Goal: Task Accomplishment & Management: Use online tool/utility

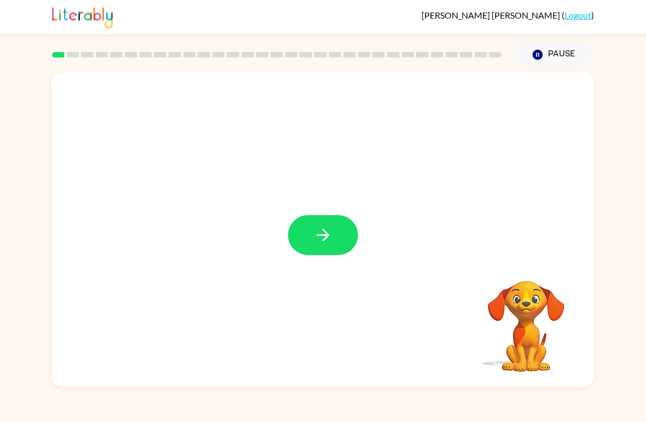
click at [315, 247] on button "button" at bounding box center [323, 235] width 70 height 40
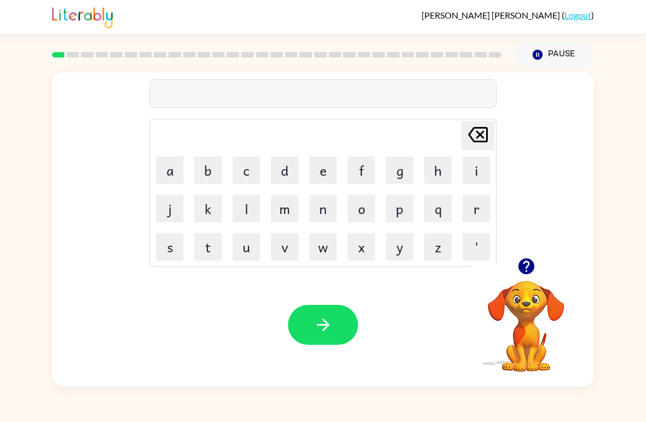
click at [448, 275] on div at bounding box center [525, 266] width 109 height 28
click at [448, 261] on icon "button" at bounding box center [526, 266] width 16 height 16
click at [178, 164] on button "a" at bounding box center [169, 170] width 27 height 27
click at [297, 164] on button "d" at bounding box center [284, 170] width 27 height 27
click at [448, 134] on icon at bounding box center [478, 134] width 20 height 15
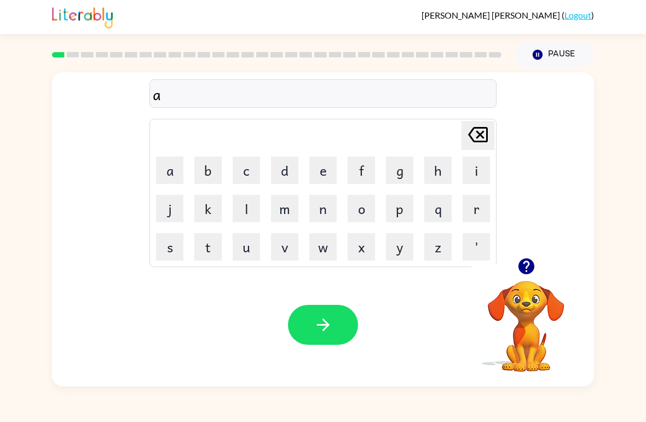
click at [448, 134] on icon at bounding box center [478, 134] width 20 height 15
click at [402, 209] on button "p" at bounding box center [399, 208] width 27 height 27
click at [166, 170] on button "a" at bounding box center [169, 170] width 27 height 27
click at [281, 168] on button "d" at bounding box center [284, 170] width 27 height 27
click at [334, 333] on button "button" at bounding box center [323, 325] width 70 height 40
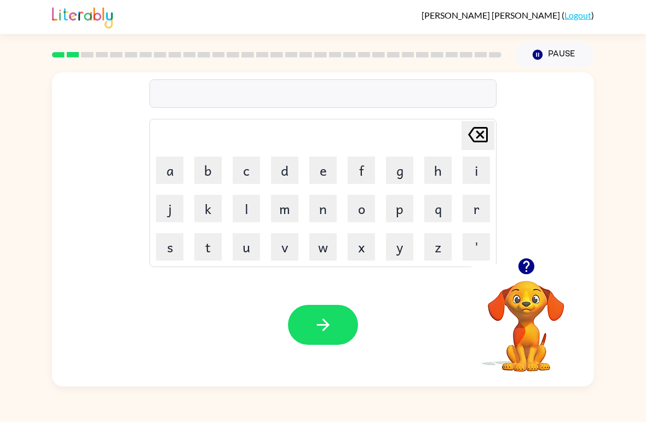
click at [395, 205] on button "p" at bounding box center [399, 208] width 27 height 27
click at [166, 175] on button "a" at bounding box center [169, 170] width 27 height 27
click at [332, 248] on button "w" at bounding box center [322, 246] width 27 height 27
click at [333, 327] on button "button" at bounding box center [323, 325] width 70 height 40
click at [329, 205] on button "n" at bounding box center [322, 208] width 27 height 27
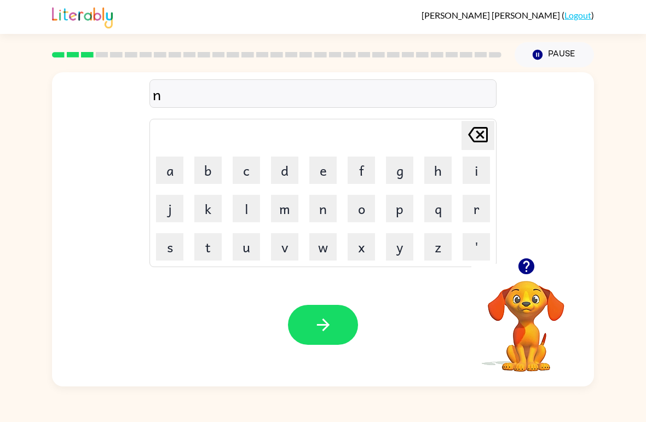
click at [357, 215] on button "o" at bounding box center [361, 208] width 27 height 27
click at [448, 202] on button "r" at bounding box center [475, 208] width 27 height 27
click at [213, 248] on button "t" at bounding box center [207, 246] width 27 height 27
click at [438, 170] on button "h" at bounding box center [437, 170] width 27 height 27
click at [344, 328] on button "button" at bounding box center [323, 325] width 70 height 40
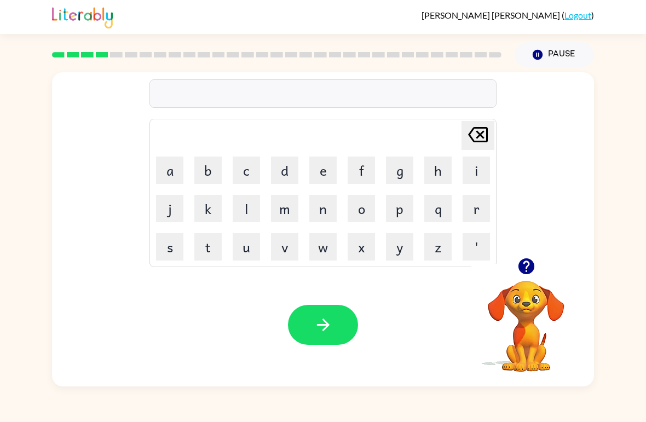
click at [178, 250] on button "s" at bounding box center [169, 246] width 27 height 27
click at [320, 242] on button "w" at bounding box center [322, 246] width 27 height 27
click at [448, 165] on button "i" at bounding box center [475, 170] width 27 height 27
click at [283, 214] on button "m" at bounding box center [284, 208] width 27 height 27
click at [327, 313] on button "button" at bounding box center [323, 325] width 70 height 40
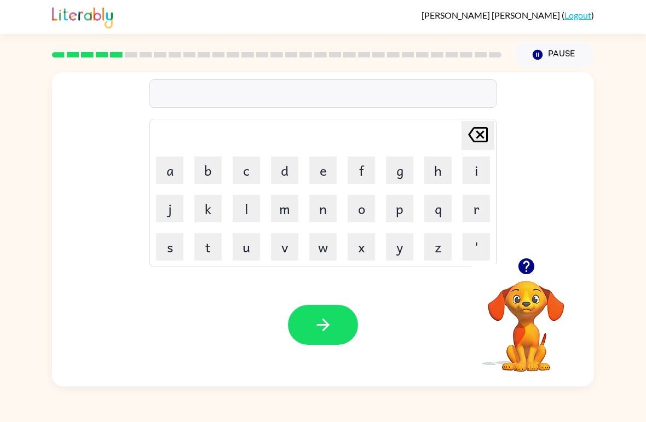
click at [164, 244] on button "s" at bounding box center [169, 246] width 27 height 27
click at [239, 157] on button "c" at bounding box center [246, 170] width 27 height 27
click at [367, 200] on button "o" at bounding box center [361, 208] width 27 height 27
click at [241, 255] on button "u" at bounding box center [246, 246] width 27 height 27
click at [96, 208] on div "scou Delete Delete last character input a b c d e f g h i j k l m n o p q r s t…" at bounding box center [323, 165] width 542 height 186
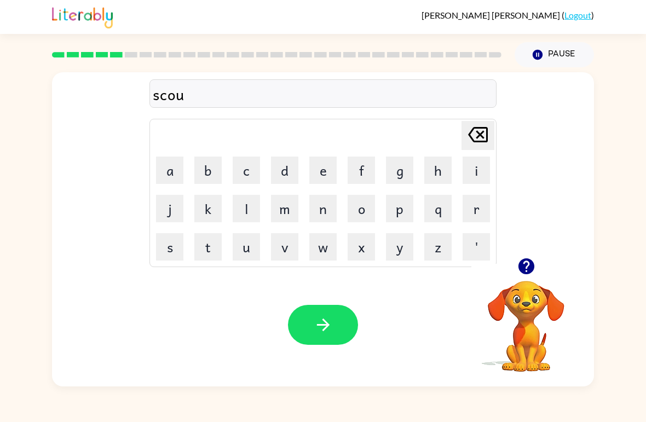
click at [204, 251] on button "t" at bounding box center [207, 246] width 27 height 27
click at [340, 331] on button "button" at bounding box center [323, 325] width 70 height 40
click at [178, 170] on button "a" at bounding box center [169, 170] width 27 height 27
click at [448, 160] on button "i" at bounding box center [475, 170] width 27 height 27
click at [285, 220] on button "m" at bounding box center [284, 208] width 27 height 27
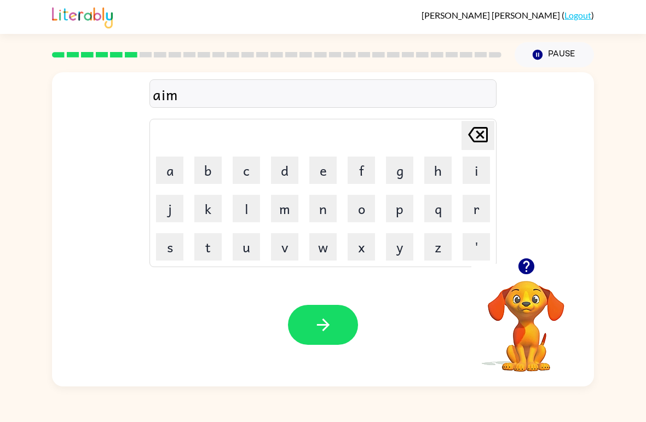
click at [319, 313] on button "button" at bounding box center [323, 325] width 70 height 40
click at [173, 247] on button "s" at bounding box center [169, 246] width 27 height 27
click at [247, 169] on button "c" at bounding box center [246, 170] width 27 height 27
click at [448, 207] on button "r" at bounding box center [475, 208] width 27 height 27
click at [448, 165] on button "i" at bounding box center [475, 170] width 27 height 27
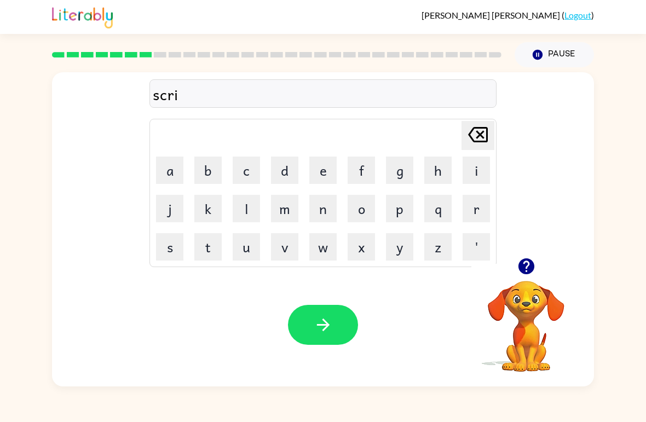
click at [206, 172] on button "b" at bounding box center [207, 170] width 27 height 27
click at [238, 207] on button "l" at bounding box center [246, 208] width 27 height 27
click at [323, 174] on button "e" at bounding box center [322, 170] width 27 height 27
click at [448, 132] on icon at bounding box center [478, 134] width 20 height 15
click at [312, 169] on button "e" at bounding box center [322, 170] width 27 height 27
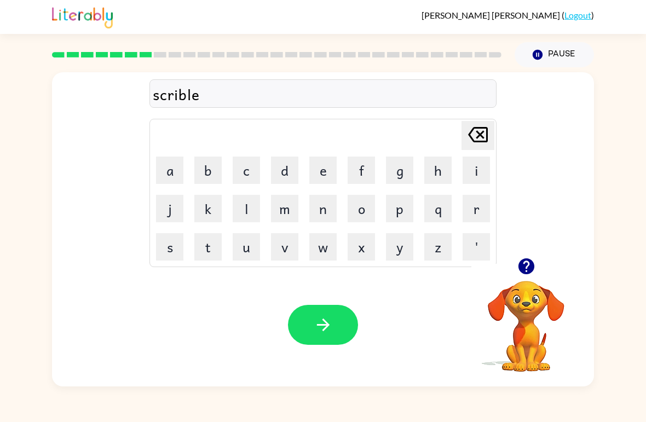
click at [323, 319] on icon "button" at bounding box center [323, 324] width 19 height 19
click at [339, 333] on div at bounding box center [323, 325] width 70 height 40
click at [408, 165] on button "g" at bounding box center [399, 170] width 27 height 27
click at [448, 211] on button "r" at bounding box center [475, 208] width 27 height 27
click at [172, 170] on button "a" at bounding box center [169, 170] width 27 height 27
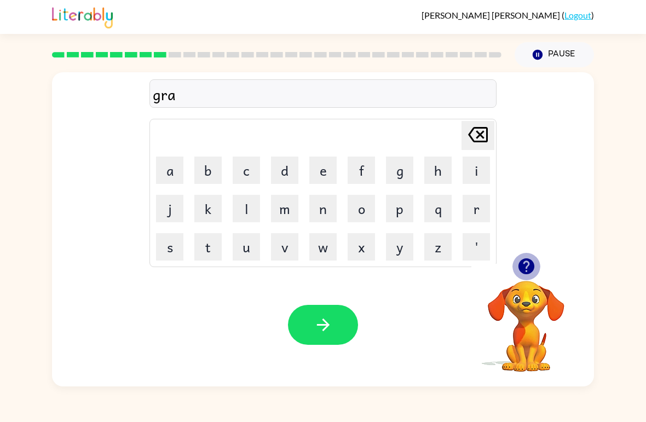
click at [448, 269] on icon "button" at bounding box center [526, 266] width 16 height 16
click at [371, 169] on button "f" at bounding box center [361, 170] width 27 height 27
click at [328, 169] on button "e" at bounding box center [322, 170] width 27 height 27
click at [448, 131] on icon "[PERSON_NAME] last character input" at bounding box center [478, 134] width 26 height 26
click at [448, 132] on icon "[PERSON_NAME] last character input" at bounding box center [478, 134] width 26 height 26
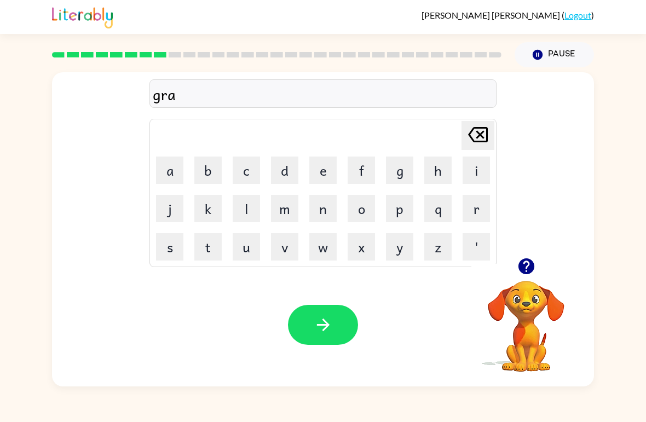
click at [374, 160] on button "f" at bounding box center [361, 170] width 27 height 27
click at [319, 317] on icon "button" at bounding box center [323, 324] width 19 height 19
click at [409, 206] on button "p" at bounding box center [399, 208] width 27 height 27
click at [365, 216] on button "o" at bounding box center [361, 208] width 27 height 27
click at [448, 174] on button "i" at bounding box center [475, 170] width 27 height 27
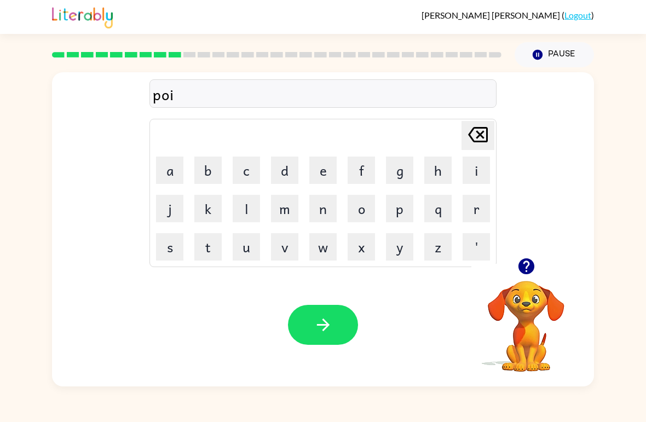
click at [327, 207] on button "n" at bounding box center [322, 208] width 27 height 27
click at [217, 255] on button "t" at bounding box center [207, 246] width 27 height 27
click at [179, 252] on button "s" at bounding box center [169, 246] width 27 height 27
click at [329, 321] on icon "button" at bounding box center [323, 324] width 19 height 19
click at [448, 265] on icon "button" at bounding box center [526, 266] width 19 height 19
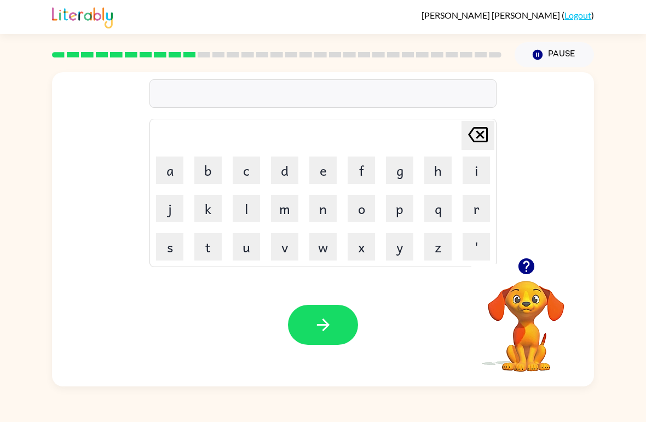
click at [328, 183] on button "e" at bounding box center [322, 170] width 27 height 27
click at [448, 135] on button "[PERSON_NAME] last character input" at bounding box center [477, 135] width 33 height 29
click at [230, 253] on td "u" at bounding box center [246, 246] width 37 height 37
click at [251, 253] on button "u" at bounding box center [246, 246] width 27 height 27
click at [331, 199] on button "n" at bounding box center [322, 208] width 27 height 27
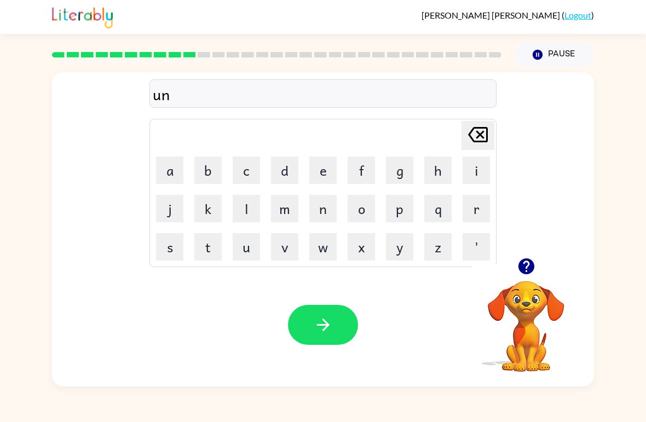
click at [356, 173] on button "f" at bounding box center [361, 170] width 27 height 27
click at [364, 199] on button "o" at bounding box center [361, 208] width 27 height 27
click at [245, 199] on button "l" at bounding box center [246, 208] width 27 height 27
click at [286, 167] on button "d" at bounding box center [284, 170] width 27 height 27
click at [319, 329] on icon "button" at bounding box center [323, 324] width 19 height 19
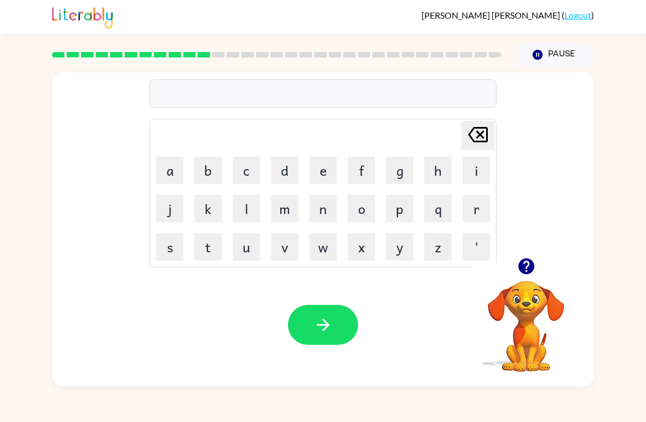
click at [448, 279] on button "button" at bounding box center [526, 266] width 28 height 28
click at [296, 240] on button "v" at bounding box center [284, 246] width 27 height 27
click at [364, 207] on button "o" at bounding box center [361, 208] width 27 height 27
click at [210, 238] on button "t" at bounding box center [207, 246] width 27 height 27
click at [326, 171] on button "e" at bounding box center [322, 170] width 27 height 27
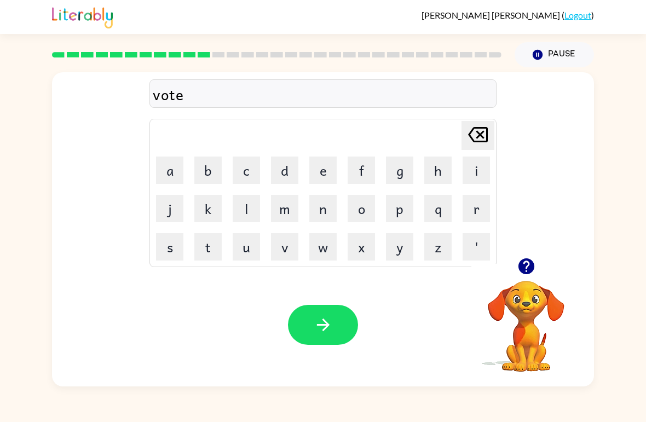
click at [308, 318] on button "button" at bounding box center [323, 325] width 70 height 40
click at [294, 213] on button "m" at bounding box center [284, 208] width 27 height 27
click at [448, 182] on button "i" at bounding box center [475, 170] width 27 height 27
click at [161, 250] on button "s" at bounding box center [169, 246] width 27 height 27
click at [218, 259] on button "t" at bounding box center [207, 246] width 27 height 27
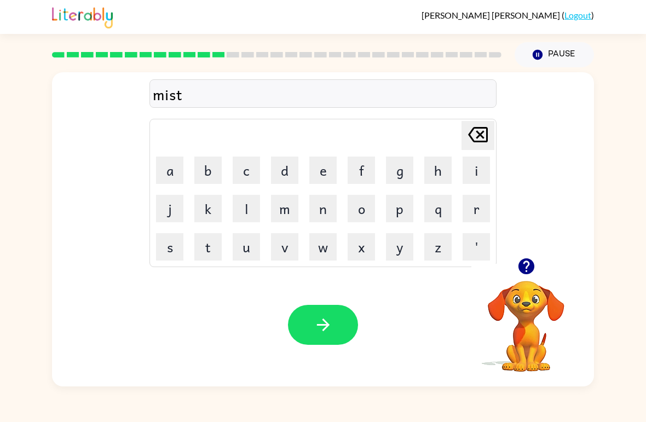
click at [180, 163] on button "a" at bounding box center [169, 170] width 27 height 27
click at [244, 171] on button "c" at bounding box center [246, 170] width 27 height 27
click at [448, 120] on div "[PERSON_NAME] last character input a b c d e f g h i j k l m n o p q r s t u v …" at bounding box center [322, 193] width 347 height 148
click at [252, 175] on button "c" at bounding box center [246, 170] width 27 height 27
click at [210, 211] on button "k" at bounding box center [207, 208] width 27 height 27
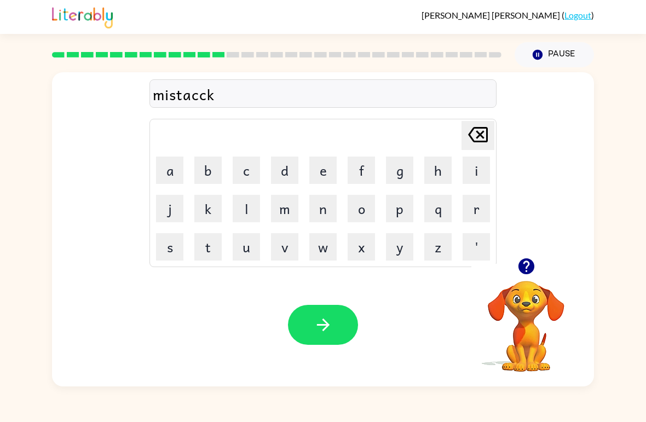
click at [448, 125] on icon "[PERSON_NAME] last character input" at bounding box center [478, 134] width 26 height 26
click at [448, 123] on icon "[PERSON_NAME] last character input" at bounding box center [478, 134] width 26 height 26
click at [206, 216] on button "k" at bounding box center [207, 208] width 27 height 27
click at [448, 130] on icon "[PERSON_NAME] last character input" at bounding box center [478, 134] width 26 height 26
click at [315, 167] on button "e" at bounding box center [322, 170] width 27 height 27
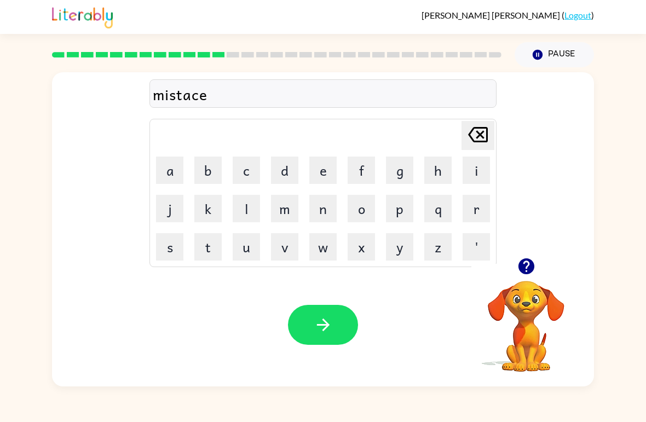
click at [448, 134] on button "[PERSON_NAME] last character input" at bounding box center [477, 135] width 33 height 29
click at [448, 137] on table "[PERSON_NAME] last character input a b c d e f g h i j k l m n o p q r s t u v …" at bounding box center [323, 192] width 346 height 147
click at [448, 132] on icon at bounding box center [478, 134] width 20 height 15
click at [204, 222] on button "k" at bounding box center [207, 208] width 27 height 27
click at [336, 173] on button "e" at bounding box center [322, 170] width 27 height 27
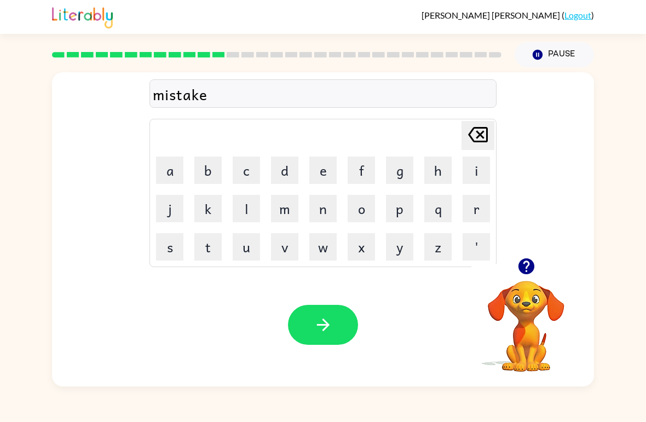
click at [448, 131] on icon "[PERSON_NAME] last character input" at bounding box center [478, 134] width 26 height 26
click at [339, 315] on button "button" at bounding box center [323, 325] width 70 height 40
click at [211, 214] on button "k" at bounding box center [207, 208] width 27 height 27
click at [448, 173] on button "i" at bounding box center [475, 170] width 27 height 27
click at [322, 234] on button "w" at bounding box center [322, 246] width 27 height 27
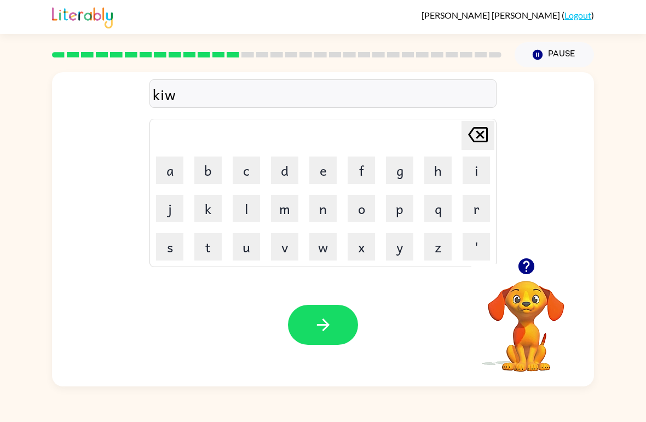
click at [448, 132] on icon at bounding box center [478, 134] width 20 height 15
click at [334, 207] on button "n" at bounding box center [322, 208] width 27 height 27
click at [294, 178] on button "d" at bounding box center [284, 170] width 27 height 27
click at [258, 214] on button "l" at bounding box center [246, 208] width 27 height 27
click at [400, 243] on button "y" at bounding box center [399, 246] width 27 height 27
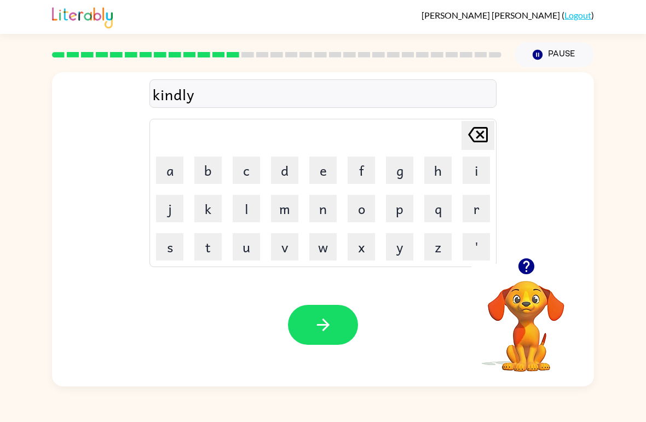
click at [329, 327] on icon "button" at bounding box center [323, 324] width 19 height 19
click at [279, 159] on button "d" at bounding box center [284, 170] width 27 height 27
click at [251, 205] on button "l" at bounding box center [246, 208] width 27 height 27
click at [163, 180] on button "a" at bounding box center [169, 170] width 27 height 27
click at [399, 252] on button "y" at bounding box center [399, 246] width 27 height 27
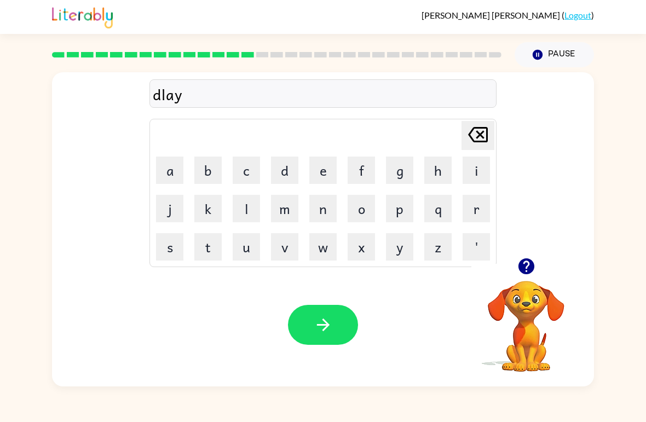
click at [448, 264] on icon "button" at bounding box center [526, 266] width 19 height 19
click at [348, 339] on button "button" at bounding box center [323, 325] width 70 height 40
click at [244, 158] on button "c" at bounding box center [246, 170] width 27 height 27
click at [364, 215] on button "o" at bounding box center [361, 208] width 27 height 27
click at [448, 210] on button "r" at bounding box center [475, 208] width 27 height 27
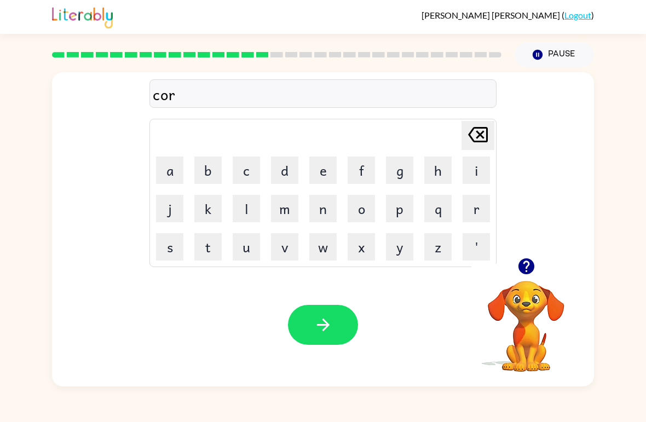
click at [292, 169] on button "d" at bounding box center [284, 170] width 27 height 27
click at [331, 332] on icon "button" at bounding box center [323, 324] width 19 height 19
click at [448, 244] on button "z" at bounding box center [437, 246] width 27 height 27
click at [448, 148] on div "[PERSON_NAME] last character input" at bounding box center [478, 135] width 26 height 28
click at [425, 246] on button "z" at bounding box center [437, 246] width 27 height 27
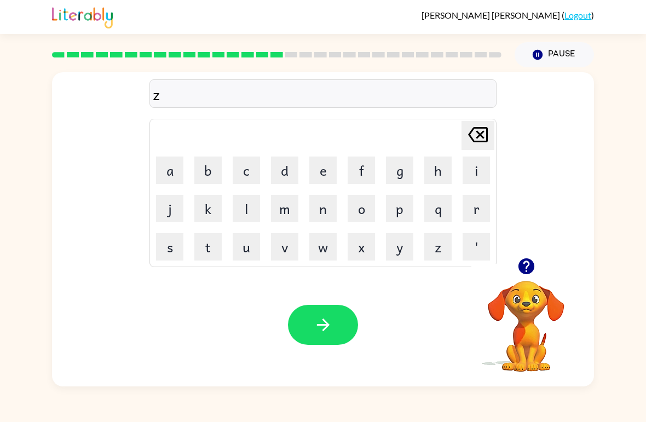
click at [448, 163] on button "i" at bounding box center [475, 170] width 27 height 27
click at [412, 206] on button "p" at bounding box center [399, 208] width 27 height 27
click at [448, 277] on button "button" at bounding box center [526, 266] width 28 height 28
click at [333, 345] on button "button" at bounding box center [323, 325] width 70 height 40
click at [284, 159] on button "d" at bounding box center [284, 170] width 27 height 27
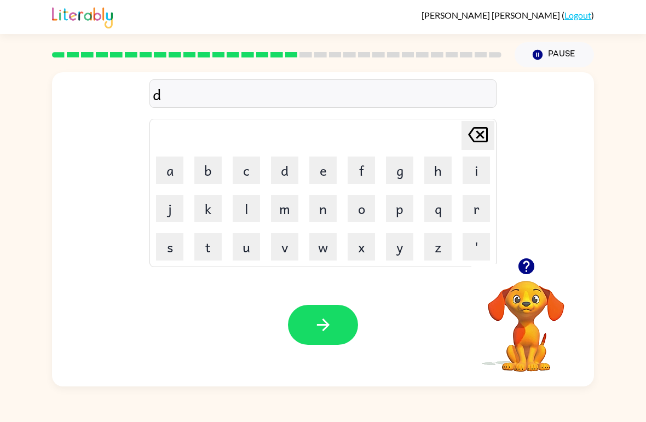
click at [448, 211] on button "r" at bounding box center [475, 208] width 27 height 27
click at [366, 214] on button "o" at bounding box center [361, 208] width 27 height 27
click at [407, 202] on button "p" at bounding box center [399, 208] width 27 height 27
click at [448, 181] on button "i" at bounding box center [475, 170] width 27 height 27
click at [317, 212] on button "n" at bounding box center [322, 208] width 27 height 27
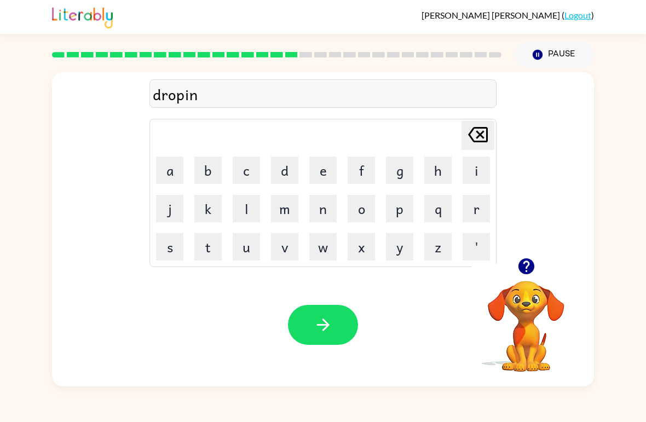
click at [392, 169] on button "g" at bounding box center [399, 170] width 27 height 27
click at [448, 265] on button "button" at bounding box center [526, 266] width 28 height 28
click at [341, 316] on button "button" at bounding box center [323, 325] width 70 height 40
click at [448, 256] on button "button" at bounding box center [526, 266] width 28 height 28
click at [448, 162] on button "h" at bounding box center [437, 170] width 27 height 27
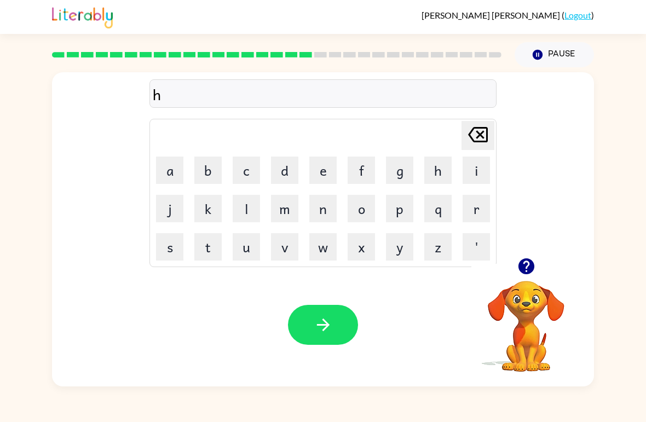
click at [327, 162] on button "e" at bounding box center [322, 170] width 27 height 27
click at [448, 193] on td "r" at bounding box center [476, 208] width 37 height 37
click at [448, 203] on button "r" at bounding box center [475, 208] width 27 height 27
click at [319, 317] on icon "button" at bounding box center [323, 324] width 19 height 19
click at [448, 198] on button "r" at bounding box center [475, 208] width 27 height 27
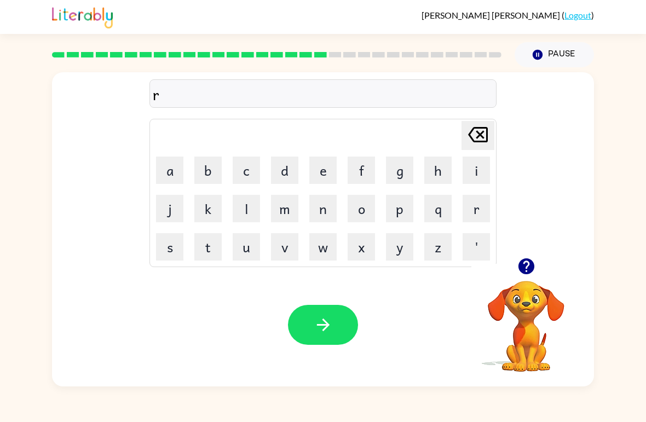
click at [327, 165] on button "e" at bounding box center [322, 170] width 27 height 27
click at [177, 177] on button "a" at bounding box center [169, 170] width 27 height 27
click at [244, 157] on button "c" at bounding box center [246, 170] width 27 height 27
click at [439, 168] on button "h" at bounding box center [437, 170] width 27 height 27
click at [448, 265] on icon "button" at bounding box center [526, 266] width 16 height 16
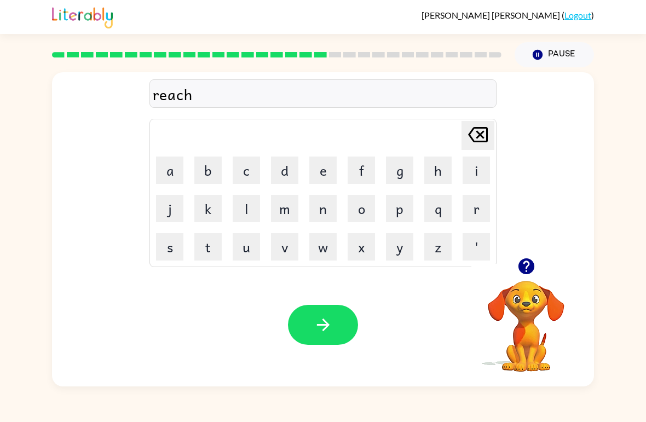
click at [345, 331] on button "button" at bounding box center [323, 325] width 70 height 40
click at [448, 251] on div "[PERSON_NAME] last character input a b c d e f g h i j k l m n o p q r s t u v …" at bounding box center [323, 165] width 542 height 186
click at [448, 250] on div "[PERSON_NAME] last character input a b c d e f g h i j k l m n o p q r s t u v …" at bounding box center [323, 165] width 542 height 186
click at [448, 273] on button "button" at bounding box center [526, 266] width 28 height 28
click at [438, 181] on button "h" at bounding box center [437, 170] width 27 height 27
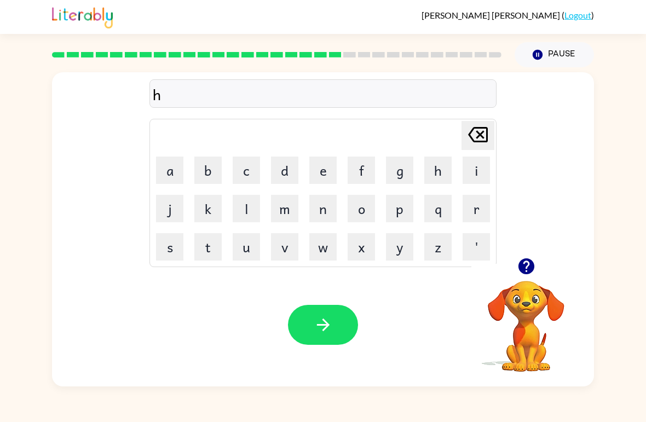
click at [448, 167] on button "i" at bounding box center [475, 170] width 27 height 27
click at [327, 220] on button "n" at bounding box center [322, 208] width 27 height 27
click at [217, 247] on button "t" at bounding box center [207, 246] width 27 height 27
click at [325, 171] on button "e" at bounding box center [322, 170] width 27 height 27
click at [285, 174] on button "d" at bounding box center [284, 170] width 27 height 27
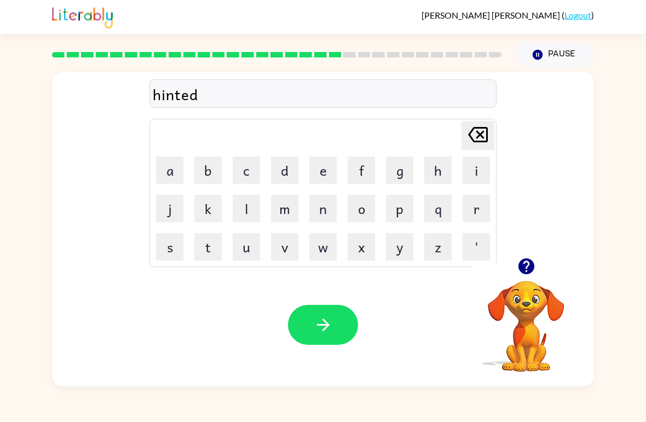
click at [337, 326] on button "button" at bounding box center [323, 325] width 70 height 40
click at [448, 211] on button "r" at bounding box center [475, 208] width 27 height 27
click at [448, 170] on button "i" at bounding box center [475, 170] width 27 height 27
click at [245, 164] on button "c" at bounding box center [246, 170] width 27 height 27
click at [173, 250] on button "s" at bounding box center [169, 246] width 27 height 27
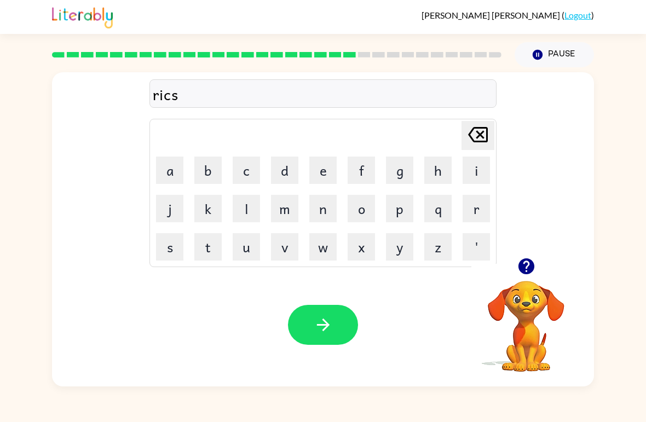
click at [448, 142] on icon "[PERSON_NAME] last character input" at bounding box center [478, 134] width 26 height 26
click at [168, 244] on button "s" at bounding box center [169, 246] width 27 height 27
click at [321, 165] on button "e" at bounding box center [322, 170] width 27 height 27
click at [333, 326] on button "button" at bounding box center [323, 325] width 70 height 40
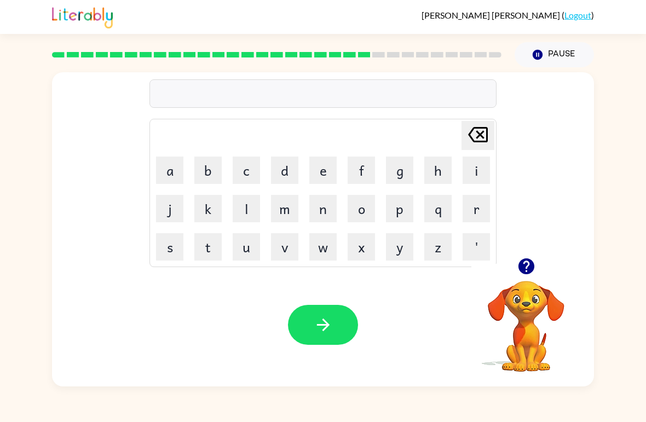
click at [448, 207] on button "r" at bounding box center [475, 208] width 27 height 27
click at [170, 163] on button "a" at bounding box center [169, 170] width 27 height 27
click at [448, 165] on button "i" at bounding box center [475, 170] width 27 height 27
click at [321, 193] on td "n" at bounding box center [322, 208] width 37 height 37
click at [302, 195] on td "m" at bounding box center [284, 208] width 37 height 37
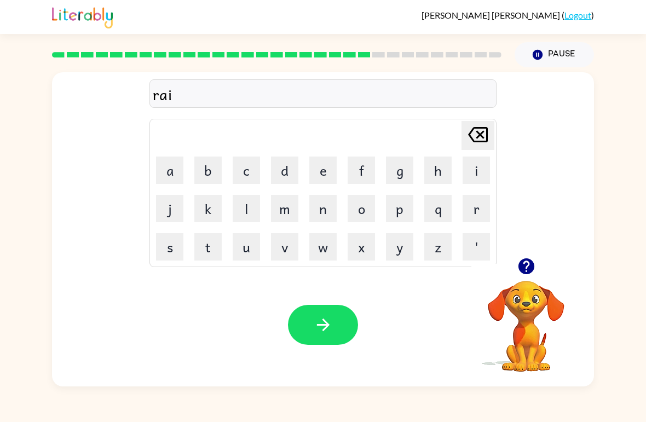
click at [327, 210] on button "n" at bounding box center [322, 208] width 27 height 27
click at [321, 318] on icon "button" at bounding box center [323, 324] width 19 height 19
click at [448, 264] on button "button" at bounding box center [526, 266] width 28 height 28
click at [448, 200] on button "r" at bounding box center [475, 208] width 27 height 27
click at [325, 163] on button "e" at bounding box center [322, 170] width 27 height 27
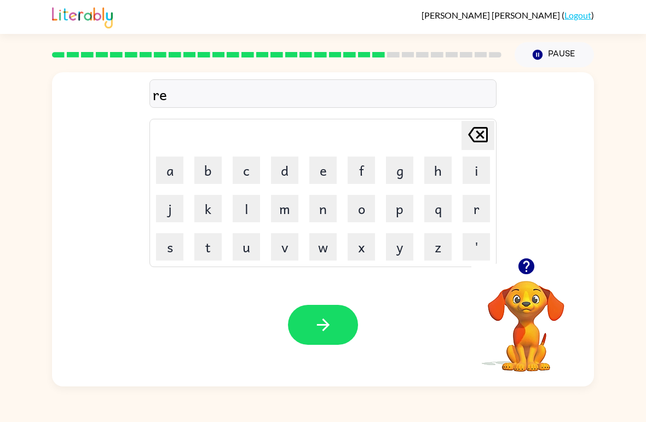
click at [289, 206] on button "m" at bounding box center [284, 208] width 27 height 27
click at [165, 166] on button "a" at bounding box center [169, 170] width 27 height 27
click at [448, 205] on button "r" at bounding box center [475, 208] width 27 height 27
click at [206, 201] on button "k" at bounding box center [207, 208] width 27 height 27
click at [321, 305] on button "button" at bounding box center [323, 325] width 70 height 40
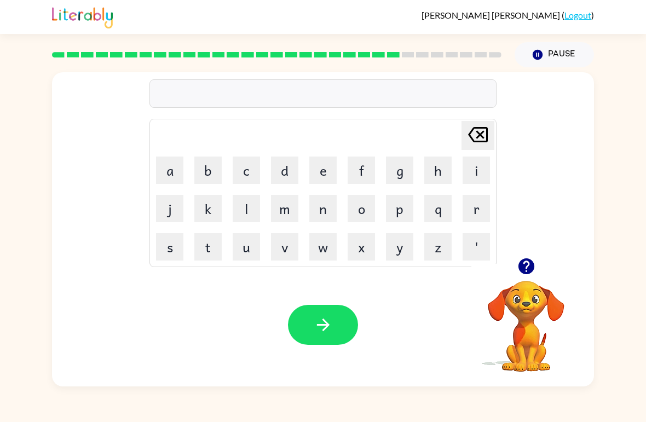
click at [177, 183] on button "a" at bounding box center [169, 170] width 27 height 27
click at [286, 178] on button "d" at bounding box center [284, 170] width 27 height 27
click at [273, 259] on button "v" at bounding box center [284, 246] width 27 height 27
click at [178, 162] on button "a" at bounding box center [169, 170] width 27 height 27
click at [321, 221] on button "n" at bounding box center [322, 208] width 27 height 27
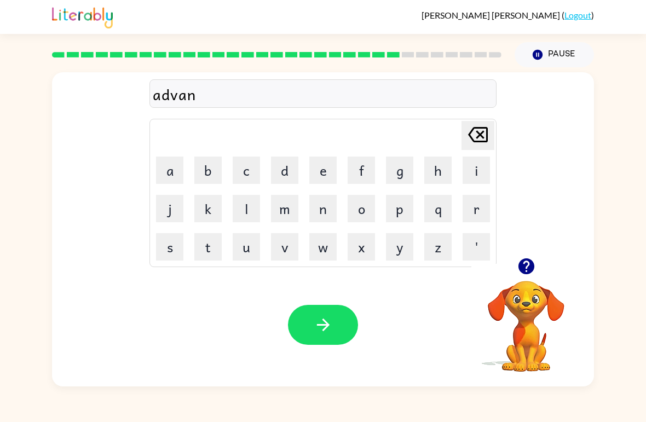
click at [163, 259] on button "s" at bounding box center [169, 246] width 27 height 27
click at [448, 167] on button "i" at bounding box center [475, 170] width 27 height 27
click at [314, 202] on button "n" at bounding box center [322, 208] width 27 height 27
click at [394, 163] on button "g" at bounding box center [399, 170] width 27 height 27
click at [448, 269] on button "button" at bounding box center [526, 266] width 28 height 28
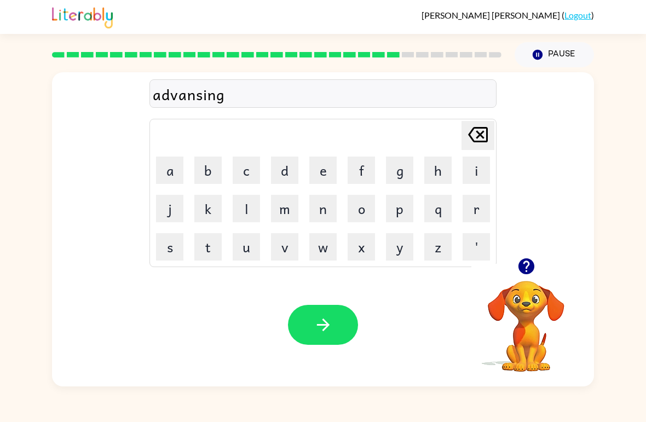
click at [316, 323] on icon "button" at bounding box center [323, 324] width 19 height 19
click at [163, 231] on td "s" at bounding box center [169, 246] width 37 height 37
click at [180, 256] on button "s" at bounding box center [169, 246] width 27 height 27
click at [241, 243] on button "u" at bounding box center [246, 246] width 27 height 27
click at [312, 201] on button "n" at bounding box center [322, 208] width 27 height 27
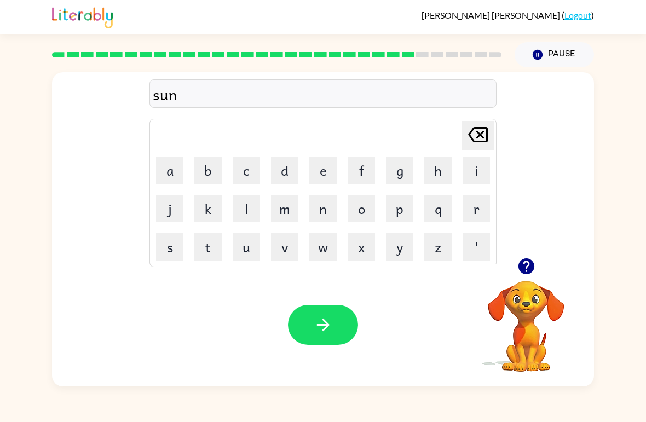
click at [244, 209] on button "l" at bounding box center [246, 208] width 27 height 27
click at [448, 159] on button "i" at bounding box center [475, 170] width 27 height 27
click at [204, 239] on button "t" at bounding box center [207, 246] width 27 height 27
click at [448, 261] on button "button" at bounding box center [526, 266] width 28 height 28
click at [448, 265] on icon "button" at bounding box center [526, 266] width 16 height 16
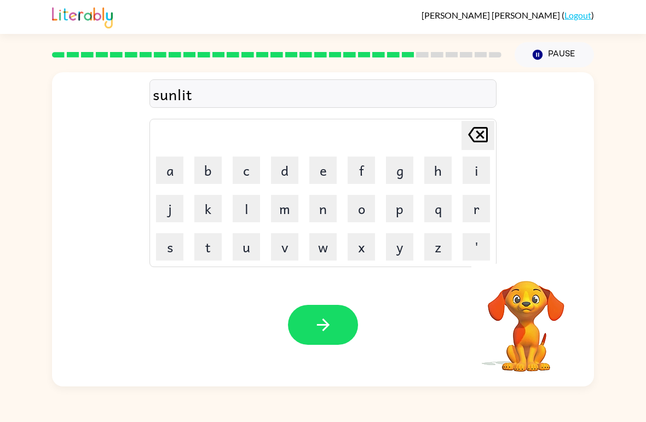
click at [329, 329] on icon "button" at bounding box center [323, 324] width 19 height 19
click at [296, 174] on button "d" at bounding box center [284, 170] width 27 height 27
click at [448, 166] on button "i" at bounding box center [475, 170] width 27 height 27
click at [161, 248] on button "s" at bounding box center [169, 246] width 27 height 27
click at [245, 176] on button "c" at bounding box center [246, 170] width 27 height 27
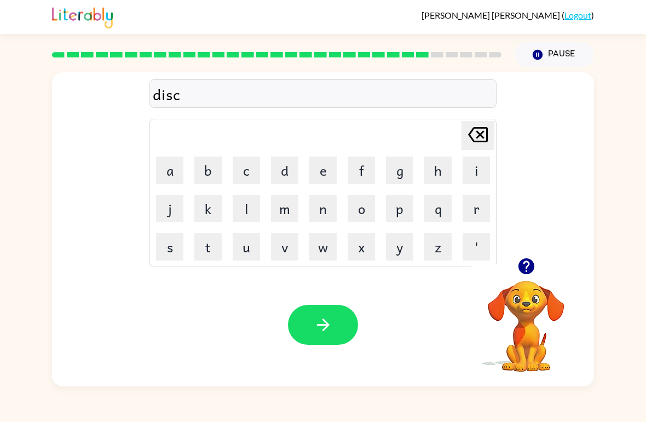
click at [373, 209] on button "o" at bounding box center [361, 208] width 27 height 27
click at [304, 257] on table "[PERSON_NAME] last character input a b c d e f g h i j k l m n o p q r s t u v …" at bounding box center [323, 192] width 346 height 147
click at [294, 240] on button "v" at bounding box center [284, 246] width 27 height 27
click at [321, 167] on button "e" at bounding box center [322, 170] width 27 height 27
click at [448, 208] on button "r" at bounding box center [475, 208] width 27 height 27
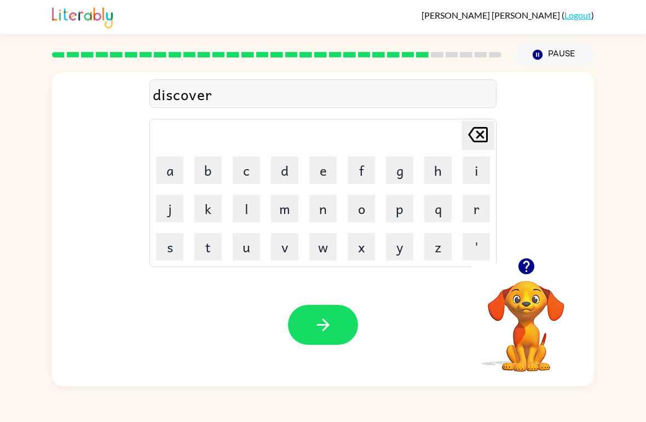
click at [448, 273] on icon "button" at bounding box center [526, 266] width 16 height 16
click at [349, 324] on button "button" at bounding box center [323, 325] width 70 height 40
click at [298, 200] on button "m" at bounding box center [284, 208] width 27 height 27
click at [374, 217] on button "o" at bounding box center [361, 208] width 27 height 27
click at [165, 165] on button "a" at bounding box center [169, 170] width 27 height 27
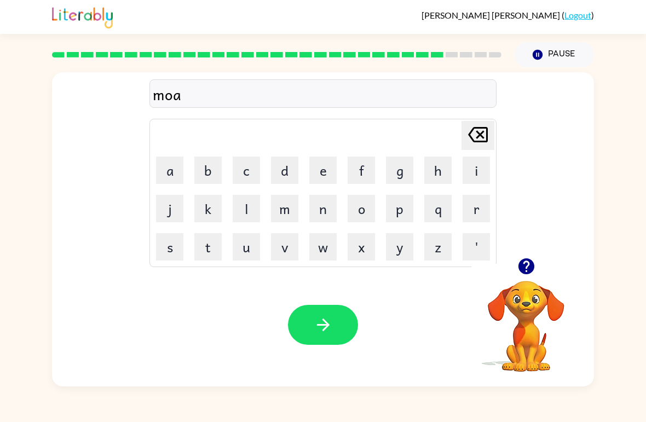
click at [315, 201] on button "n" at bounding box center [322, 208] width 27 height 27
click at [323, 326] on icon "button" at bounding box center [323, 324] width 19 height 19
click at [331, 247] on button "w" at bounding box center [322, 246] width 27 height 27
click at [333, 170] on button "e" at bounding box center [322, 170] width 27 height 27
click at [321, 161] on button "e" at bounding box center [322, 170] width 27 height 27
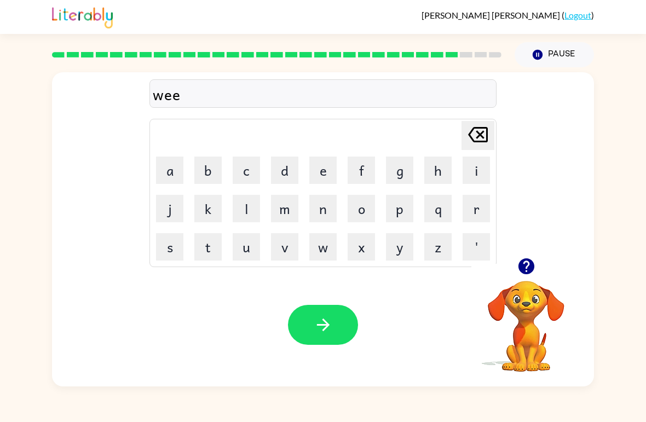
click at [245, 211] on button "l" at bounding box center [246, 208] width 27 height 27
click at [334, 319] on button "button" at bounding box center [323, 325] width 70 height 40
click at [195, 183] on button "b" at bounding box center [207, 170] width 27 height 27
click at [321, 183] on button "e" at bounding box center [322, 170] width 27 height 27
click at [335, 212] on button "n" at bounding box center [322, 208] width 27 height 27
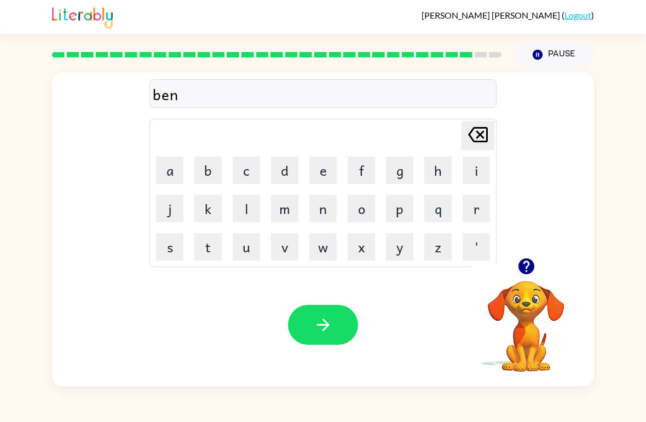
click at [210, 247] on button "t" at bounding box center [207, 246] width 27 height 27
click at [448, 274] on div at bounding box center [525, 266] width 109 height 28
click at [448, 256] on button "button" at bounding box center [526, 266] width 28 height 28
click at [340, 312] on button "button" at bounding box center [323, 325] width 70 height 40
click at [172, 177] on button "a" at bounding box center [169, 170] width 27 height 27
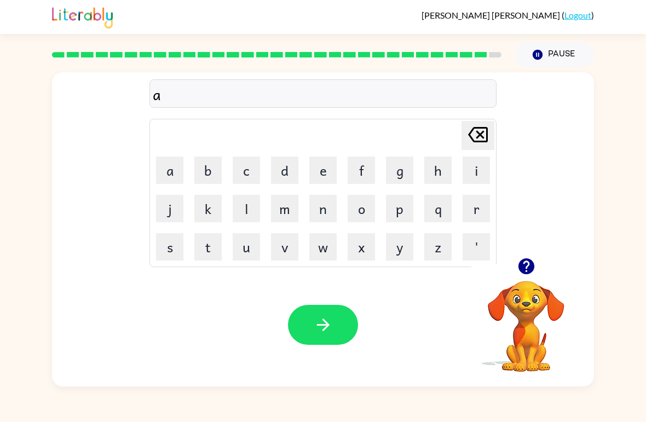
click at [362, 167] on button "f" at bounding box center [361, 170] width 27 height 27
click at [202, 248] on button "t" at bounding box center [207, 246] width 27 height 27
click at [326, 164] on button "e" at bounding box center [322, 170] width 27 height 27
click at [448, 201] on button "r" at bounding box center [475, 208] width 27 height 27
click at [321, 220] on button "n" at bounding box center [322, 208] width 27 height 27
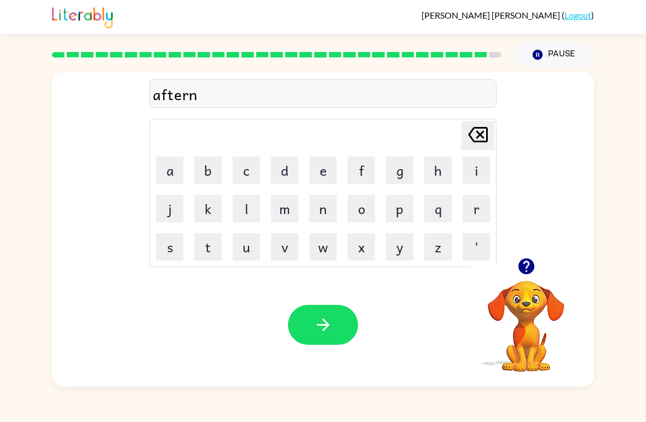
click at [358, 216] on button "o" at bounding box center [361, 208] width 27 height 27
click at [331, 211] on button "n" at bounding box center [322, 208] width 27 height 27
click at [448, 270] on icon "button" at bounding box center [526, 266] width 16 height 16
click at [321, 330] on icon "button" at bounding box center [323, 324] width 19 height 19
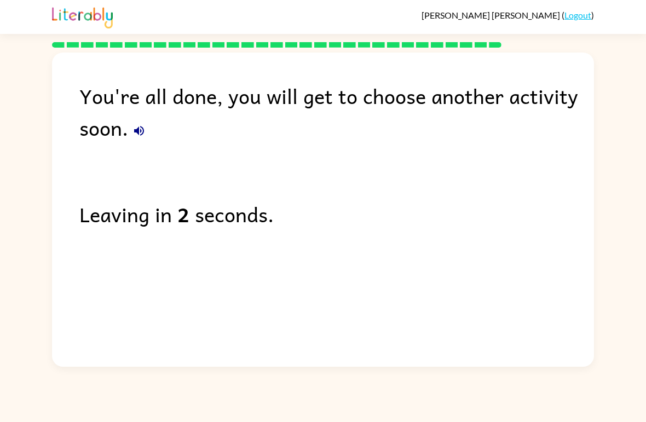
click at [124, 123] on div "You're all done, you will get to choose another activity soon." at bounding box center [336, 111] width 514 height 63
click at [143, 131] on icon "button" at bounding box center [138, 130] width 13 height 13
